Goal: Transaction & Acquisition: Book appointment/travel/reservation

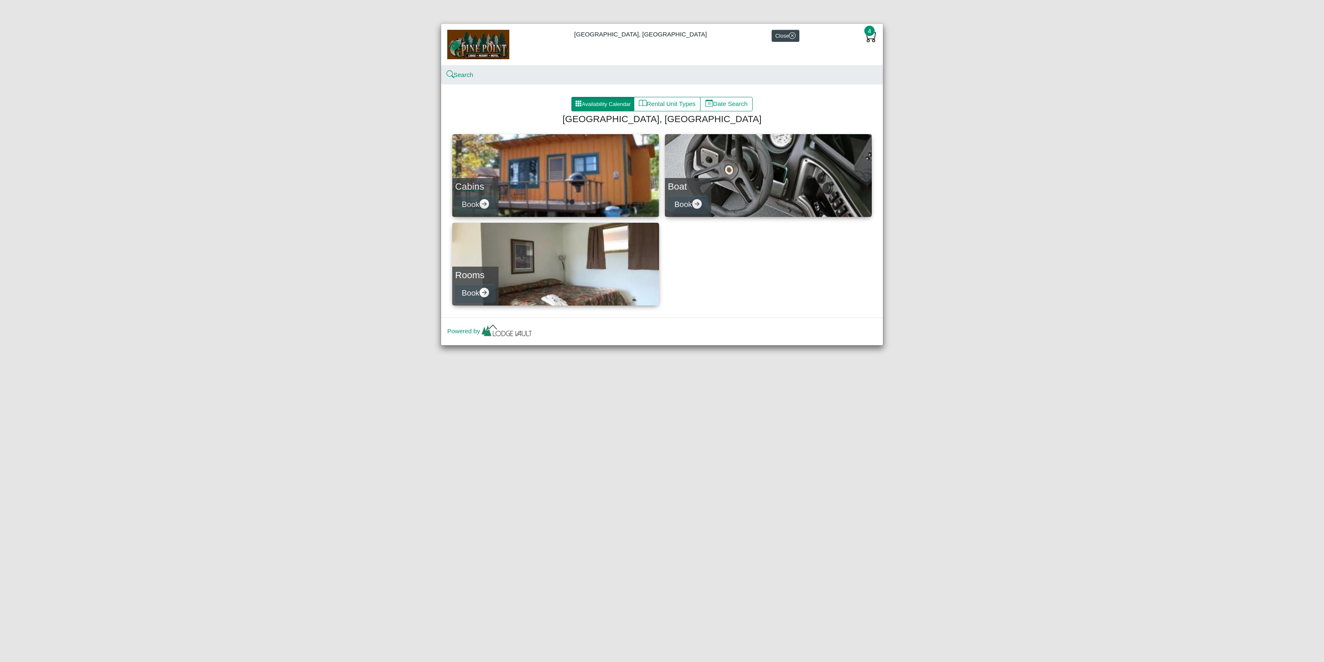
click at [545, 167] on link "Cabins Book" at bounding box center [555, 175] width 207 height 83
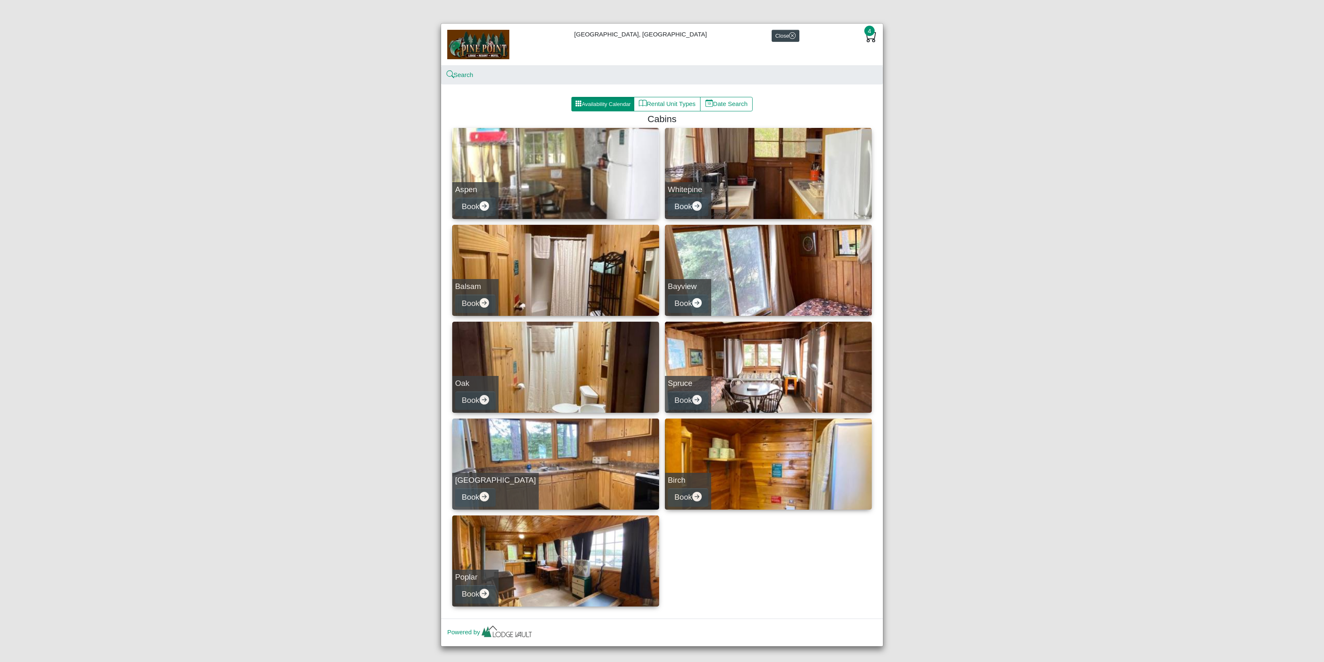
click at [733, 165] on link "Whitepine Book" at bounding box center [768, 173] width 207 height 91
select select "*"
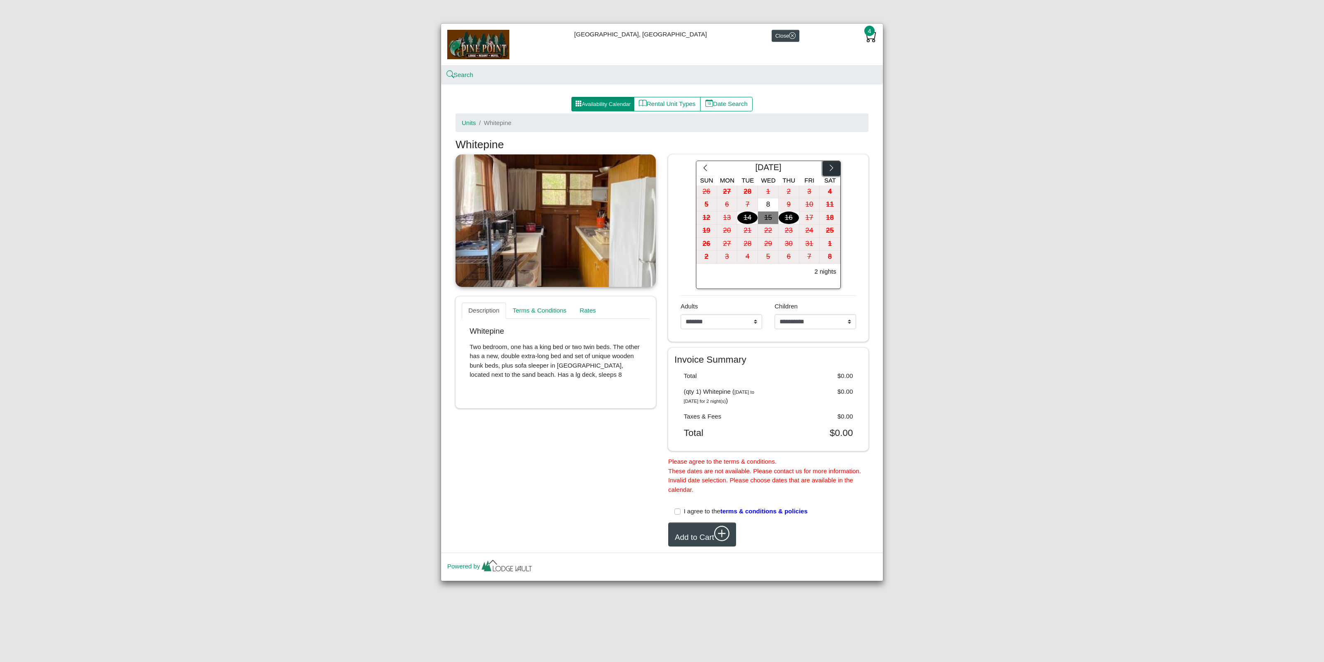
click at [831, 168] on icon "chevron right" at bounding box center [832, 168] width 8 height 8
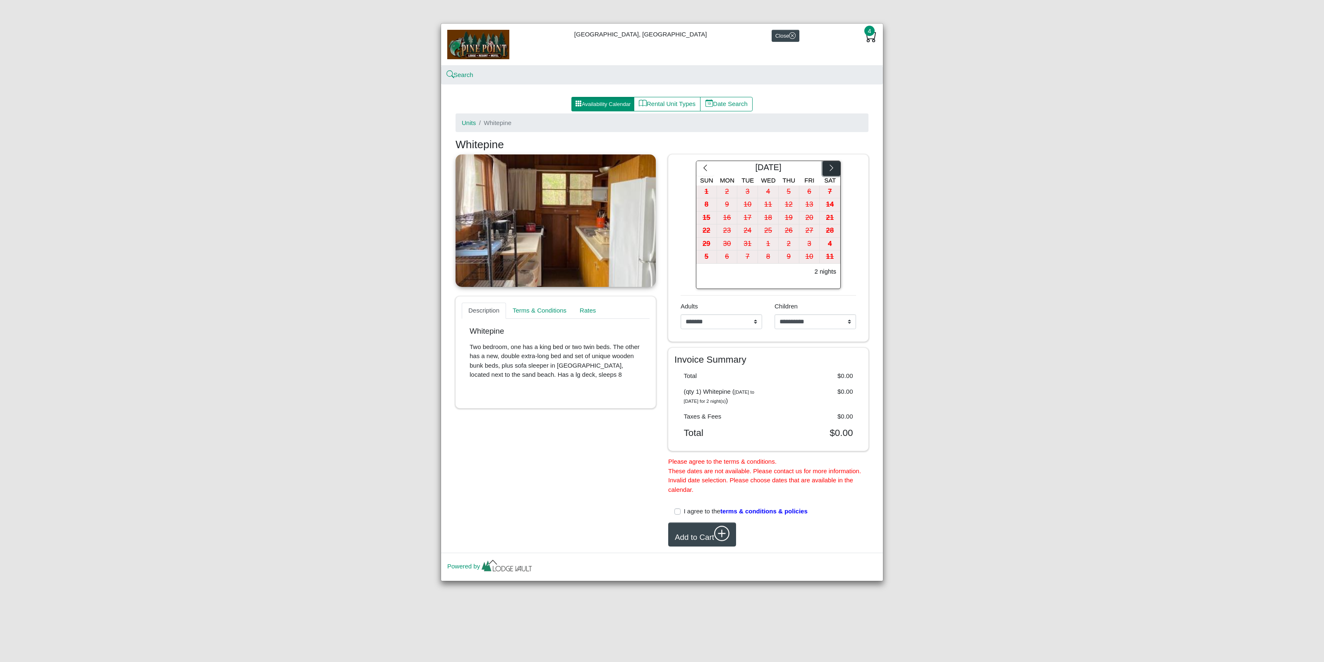
click at [831, 168] on icon "chevron right" at bounding box center [832, 168] width 8 height 8
click at [790, 198] on button "2" at bounding box center [789, 191] width 21 height 13
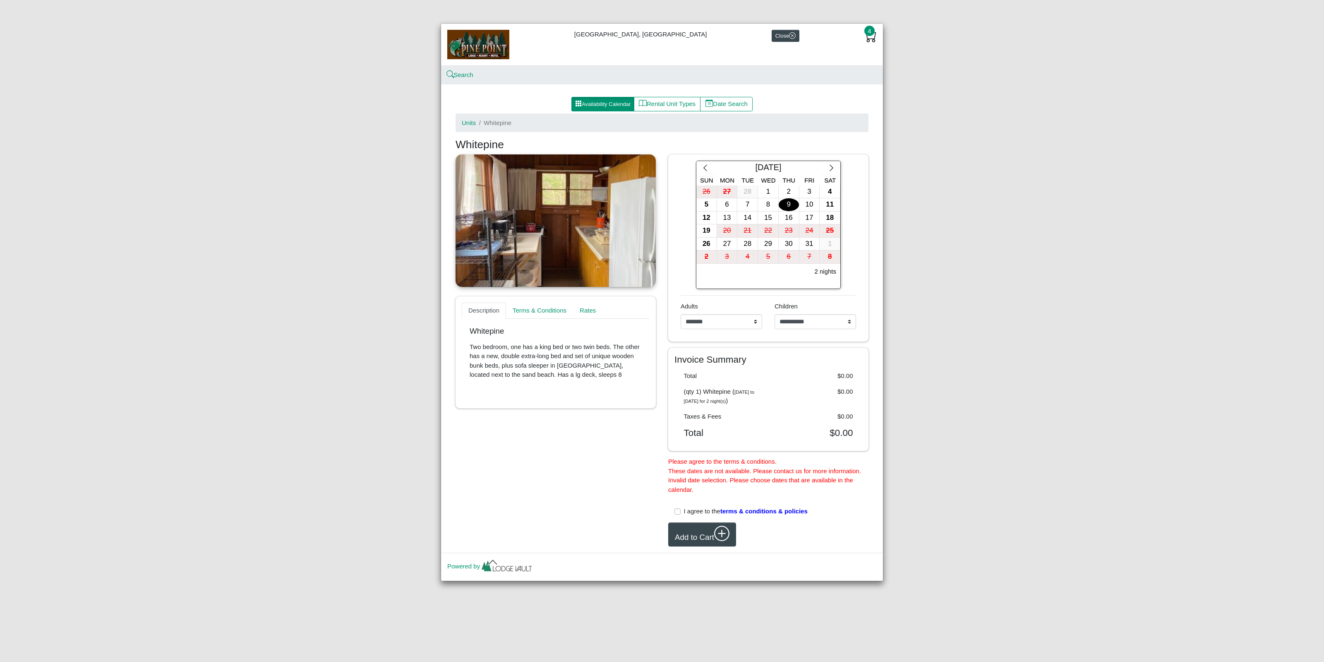
click at [790, 204] on div "9" at bounding box center [789, 204] width 20 height 13
drag, startPoint x: 795, startPoint y: 221, endPoint x: 844, endPoint y: 194, distance: 55.6
click at [795, 220] on div "16" at bounding box center [789, 217] width 20 height 13
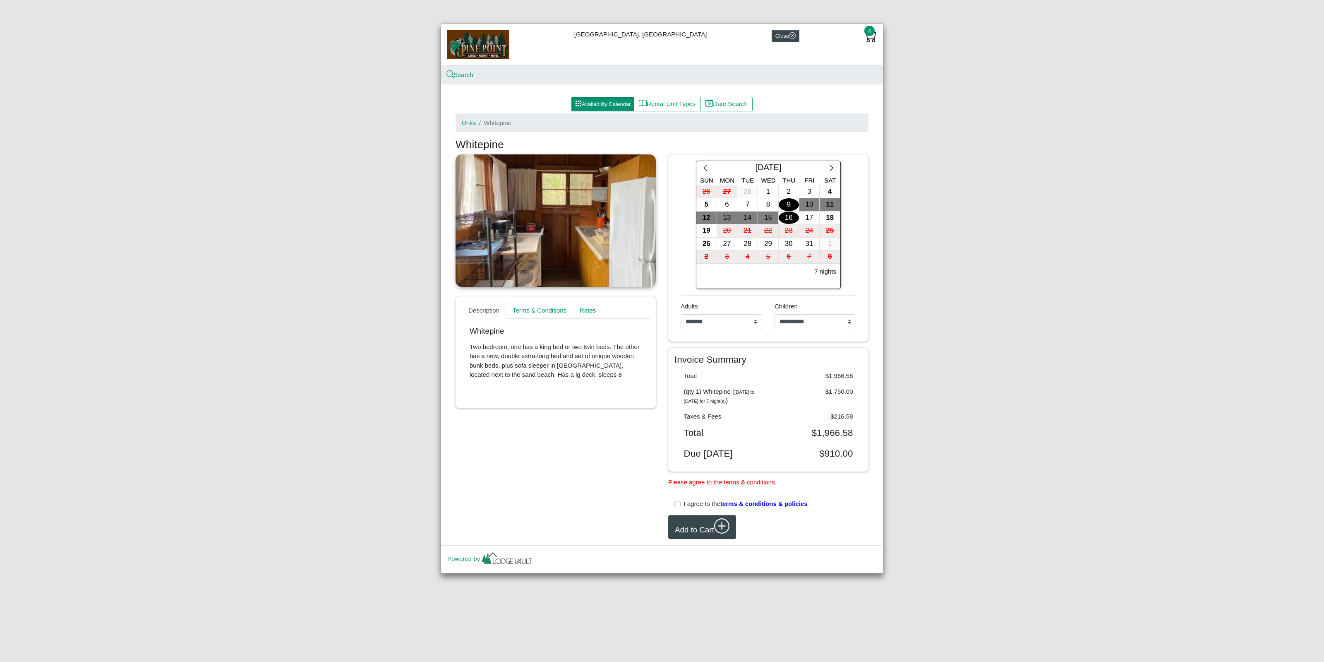
click at [684, 509] on label "I agree to the terms & conditions & policies" at bounding box center [746, 504] width 124 height 10
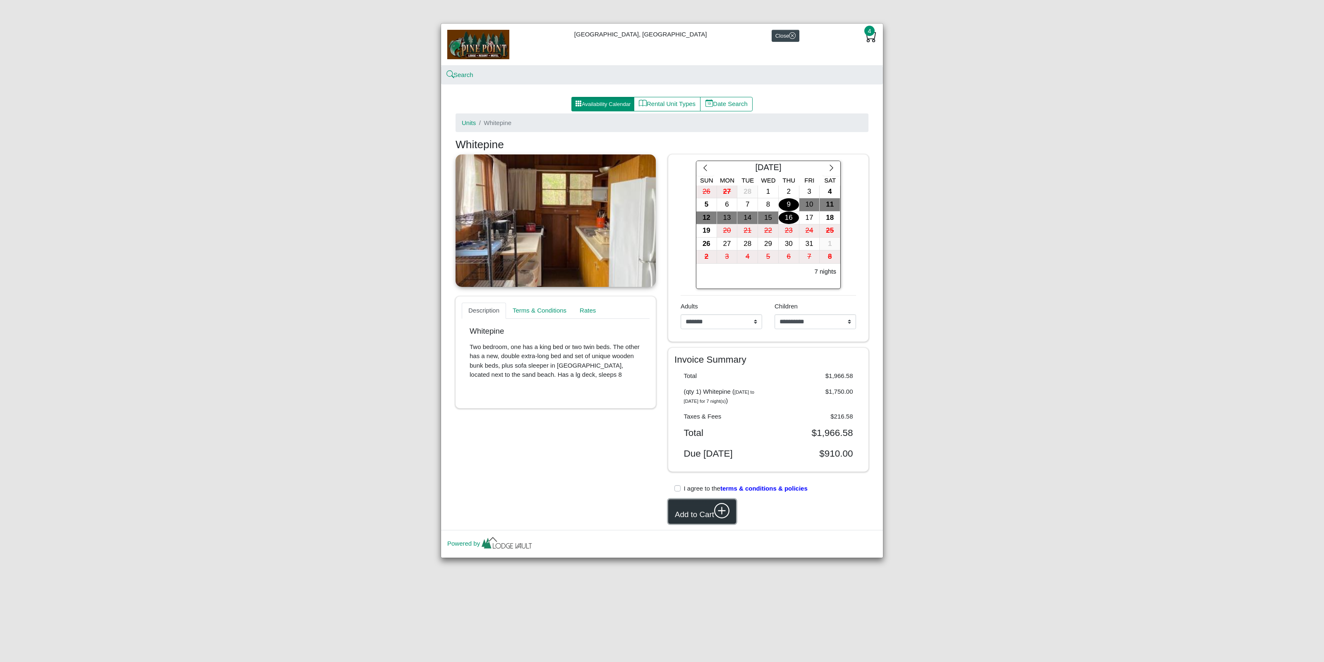
click at [696, 523] on button "Add to Cart" at bounding box center [702, 511] width 68 height 24
